Goal: Navigation & Orientation: Find specific page/section

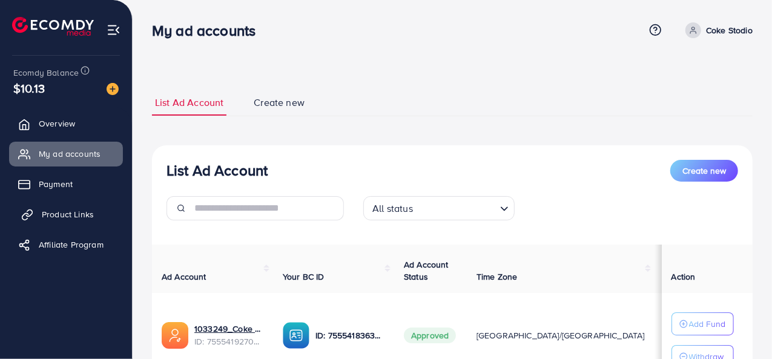
click at [86, 216] on span "Product Links" at bounding box center [68, 214] width 52 height 12
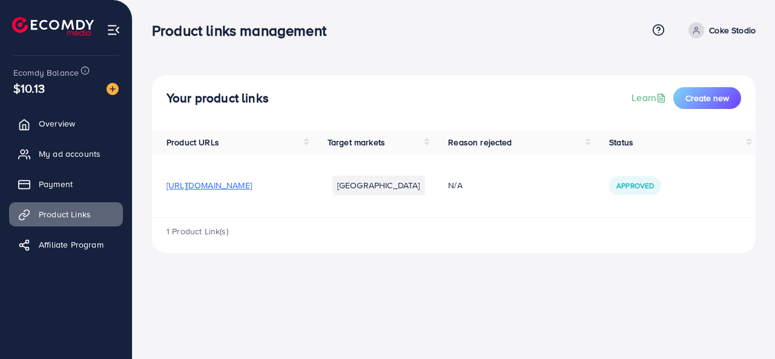
click at [271, 193] on td "[URL][DOMAIN_NAME]" at bounding box center [232, 186] width 161 height 64
click at [271, 192] on td "[URL][DOMAIN_NAME]" at bounding box center [232, 186] width 161 height 64
click at [252, 179] on span "[URL][DOMAIN_NAME]" at bounding box center [209, 185] width 85 height 12
click at [102, 149] on span "My ad accounts" at bounding box center [73, 154] width 62 height 12
